Goal: Task Accomplishment & Management: Use online tool/utility

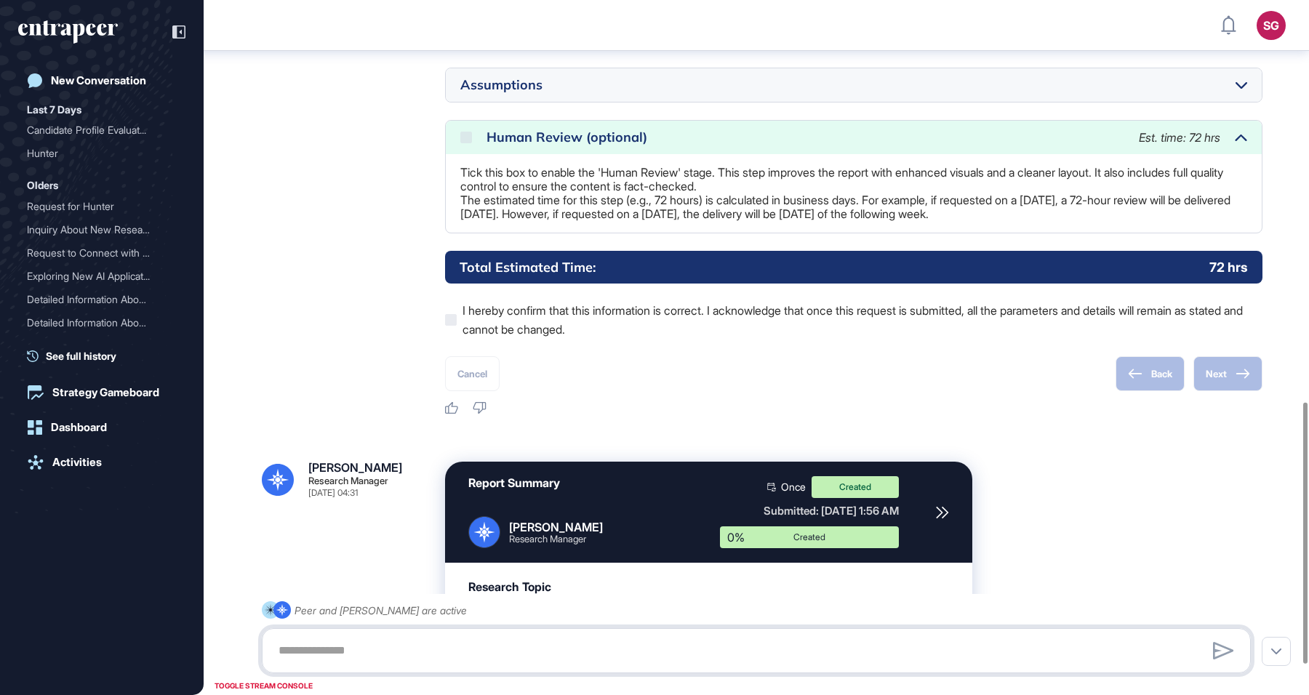
scroll to position [1146, 0]
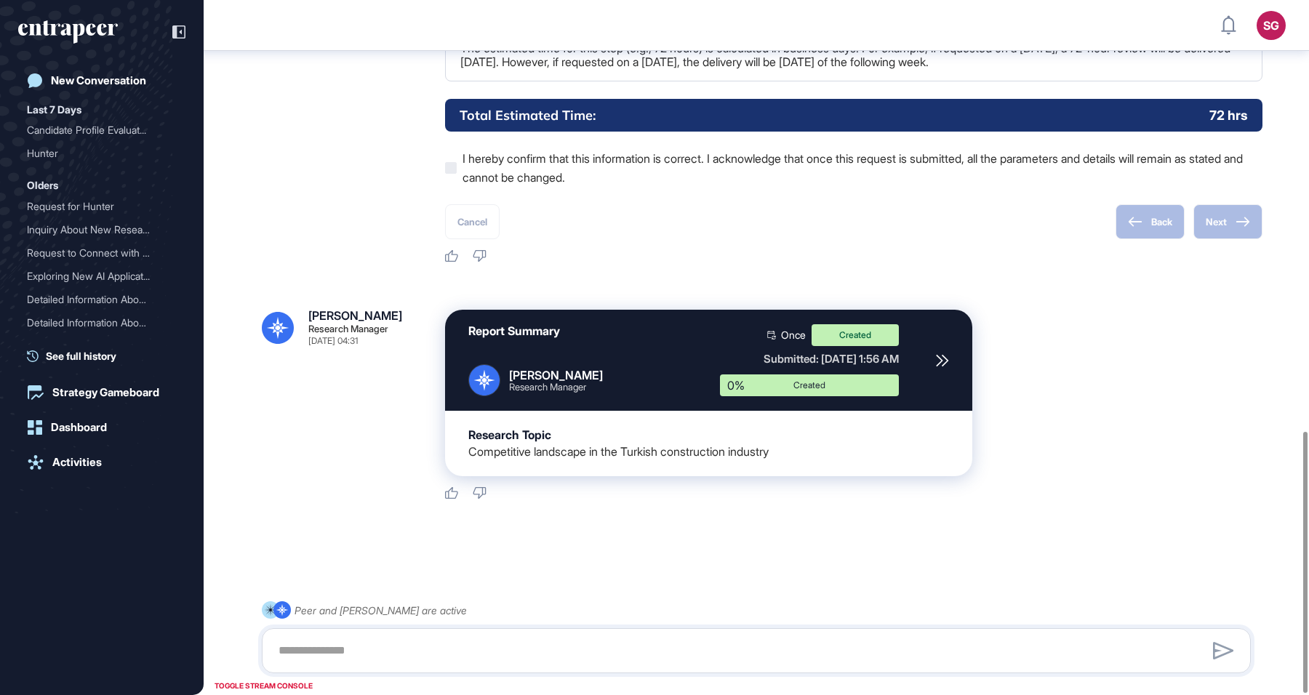
click at [940, 359] on icon at bounding box center [941, 360] width 11 height 11
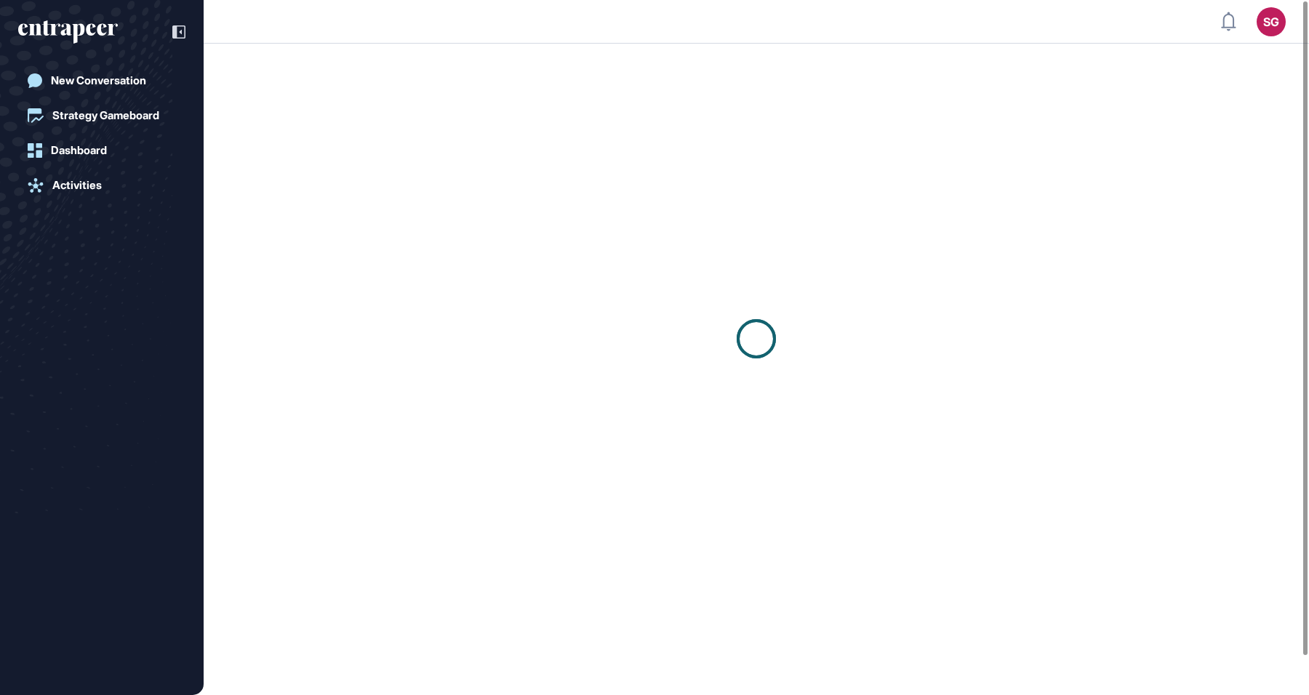
scroll to position [1, 1]
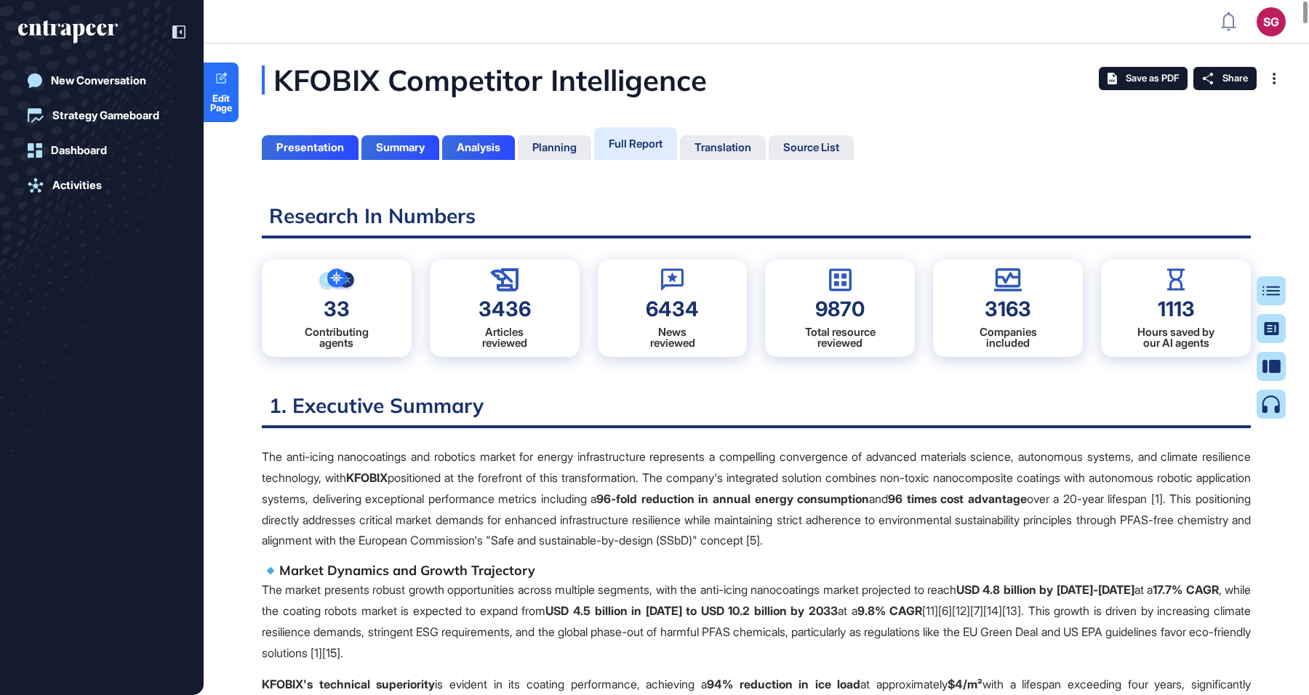
scroll to position [622, 4]
click at [635, 212] on h2 "Research In Numbers" at bounding box center [756, 221] width 989 height 36
click at [295, 75] on div "KFOBIX Competitor Intelligence" at bounding box center [557, 79] width 591 height 29
click at [282, 76] on div "KFOBIX Competitor Intelligence" at bounding box center [557, 79] width 591 height 29
